Goal: Information Seeking & Learning: Learn about a topic

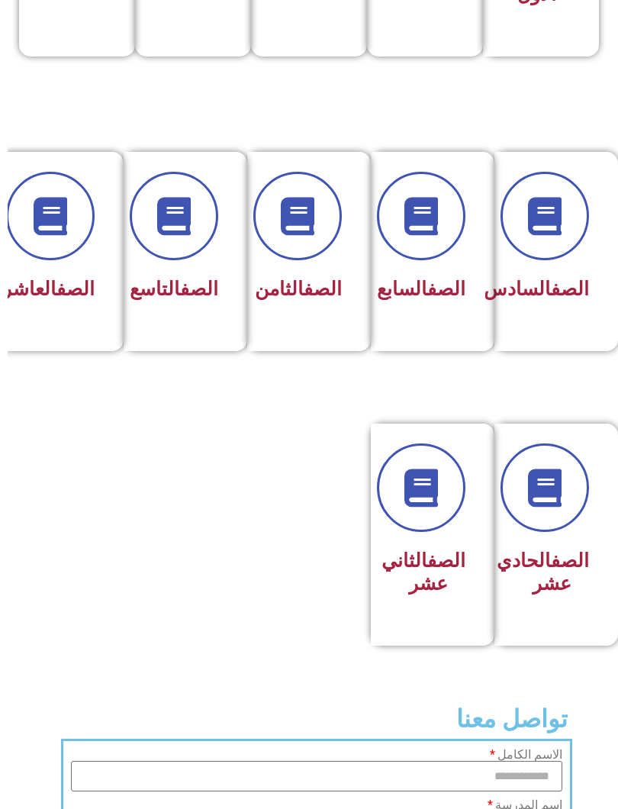
scroll to position [590, 0]
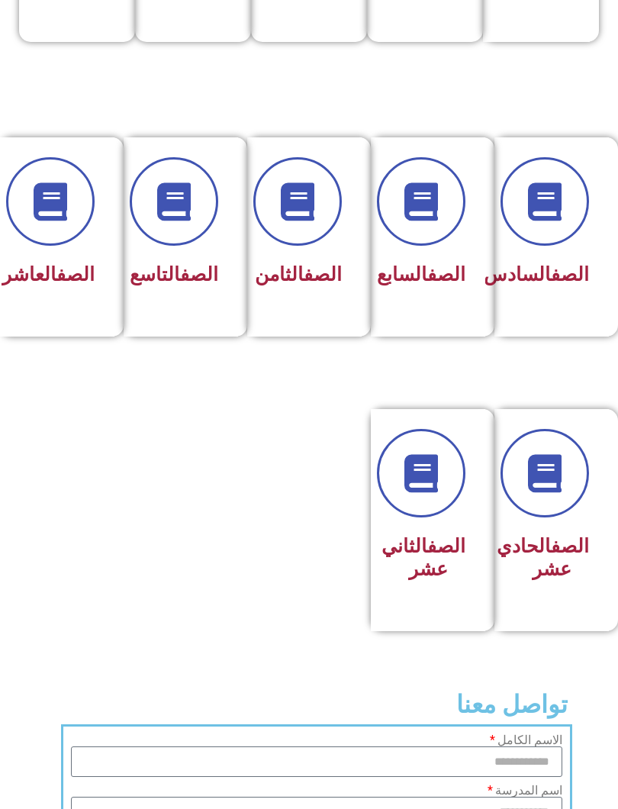
click at [199, 237] on span at bounding box center [174, 201] width 88 height 88
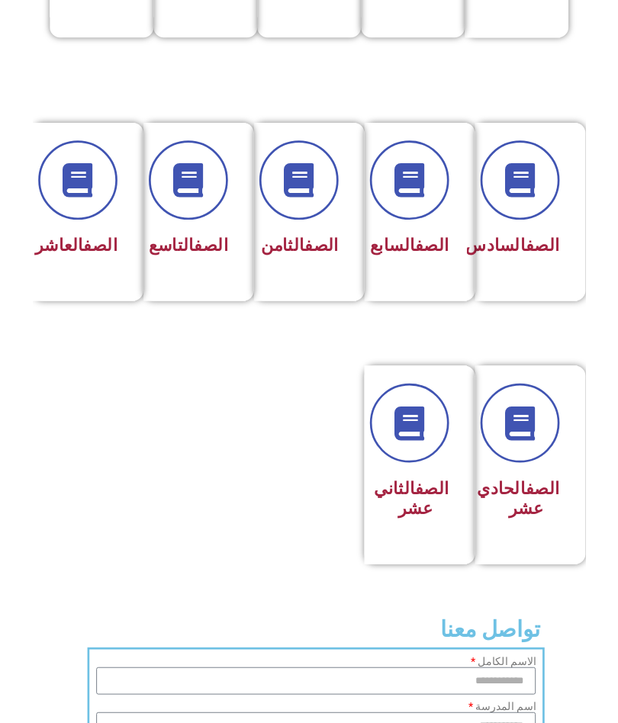
scroll to position [590, -8]
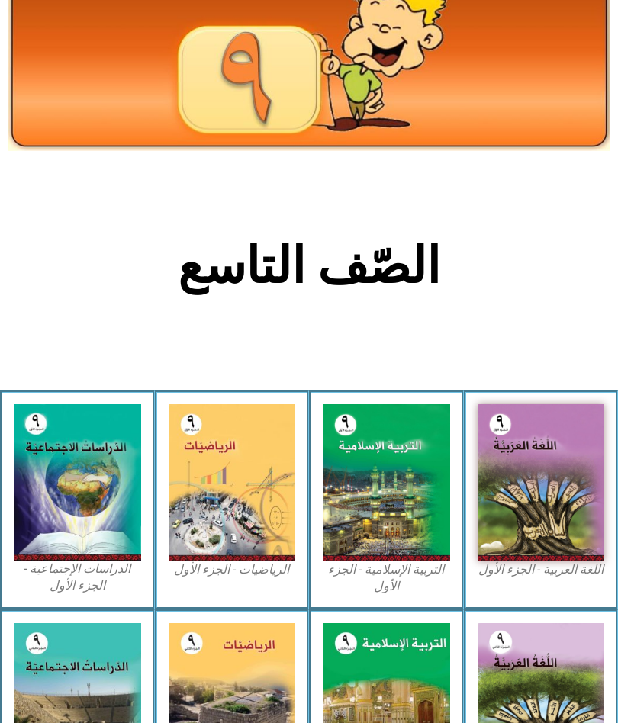
scroll to position [92, 0]
click at [113, 472] on img at bounding box center [77, 482] width 127 height 156
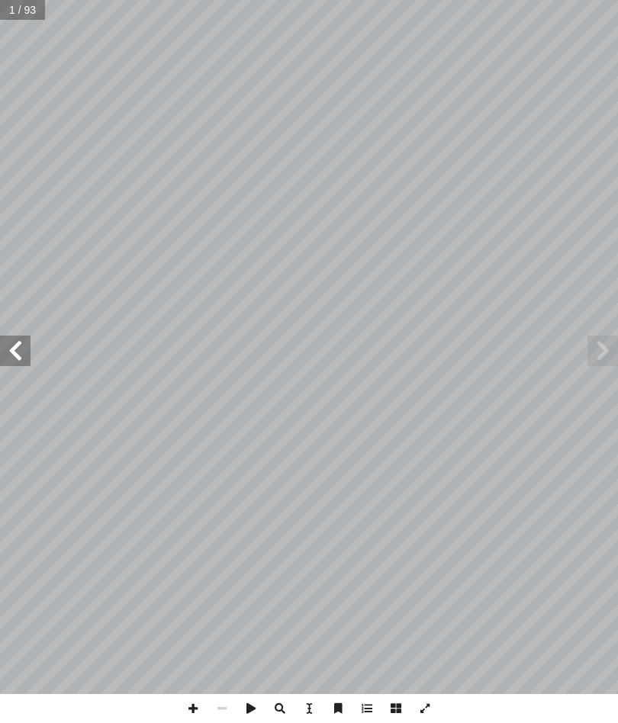
click at [612, 352] on span at bounding box center [602, 351] width 31 height 31
click at [612, 353] on span at bounding box center [602, 351] width 31 height 31
click at [609, 352] on span at bounding box center [602, 351] width 31 height 31
click at [609, 336] on span at bounding box center [602, 351] width 31 height 31
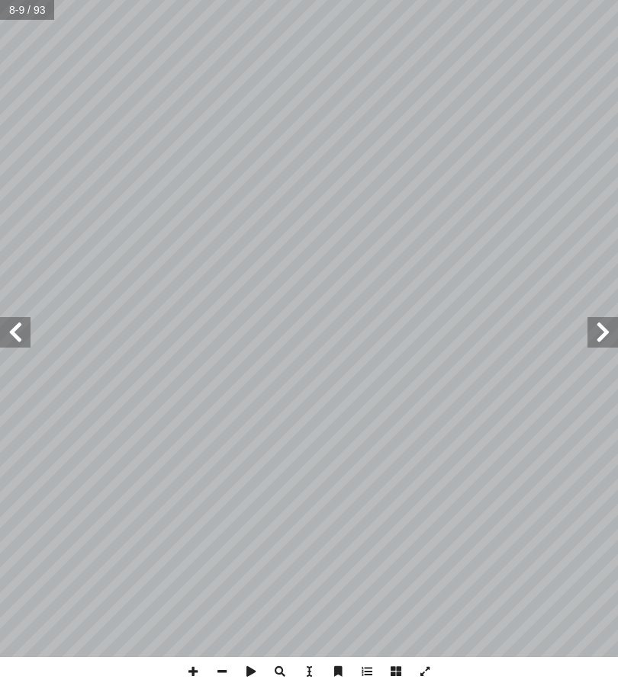
click at [22, 330] on span at bounding box center [15, 332] width 31 height 31
click at [17, 347] on span at bounding box center [15, 332] width 31 height 31
